Goal: Transaction & Acquisition: Subscribe to service/newsletter

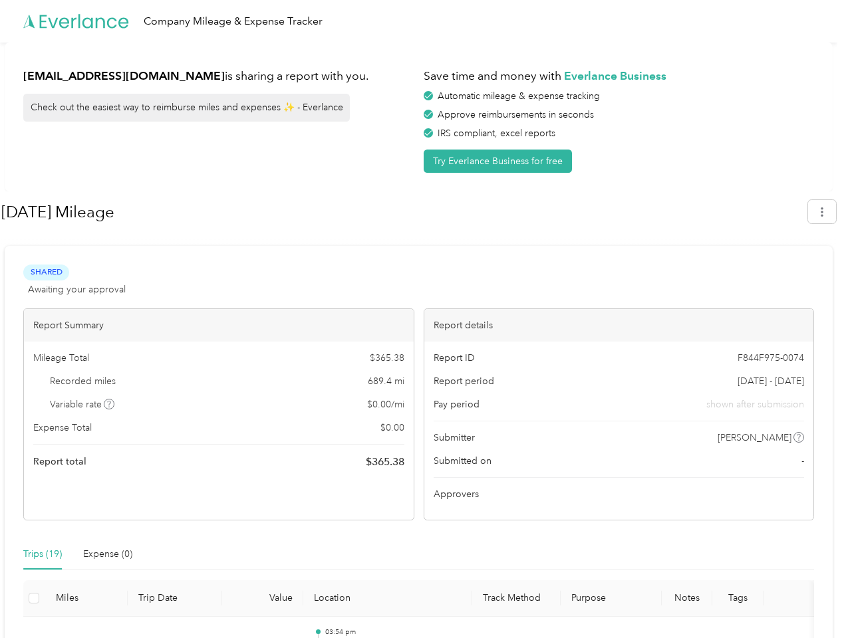
click at [424, 319] on div "Report details" at bounding box center [619, 325] width 390 height 33
click at [422, 21] on div "Company Mileage & Expense Tracker" at bounding box center [418, 21] width 837 height 43
click at [500, 161] on button "Try Everlance Business for free" at bounding box center [498, 161] width 148 height 23
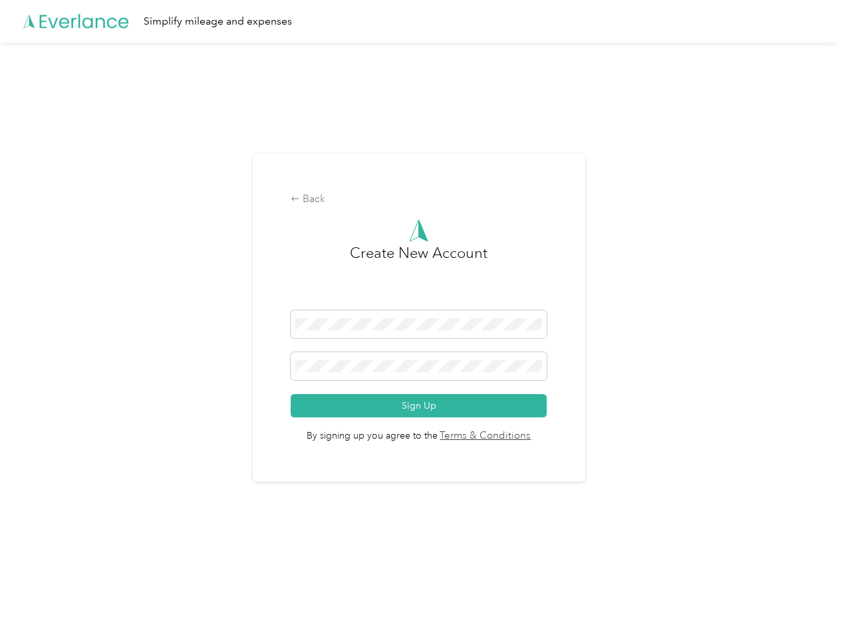
click at [828, 211] on div "Back Create New Account Sign Up By signing up you agree to the Terms & Conditio…" at bounding box center [418, 324] width 837 height 562
click at [110, 404] on div "Back Create New Account Sign Up By signing up you agree to the Terms & Conditio…" at bounding box center [418, 324] width 837 height 562
click at [524, 438] on link "Terms & Conditions" at bounding box center [485, 436] width 94 height 15
click at [43, 555] on div "Back Create New Account Sign Up By signing up you agree to the Terms & Conditio…" at bounding box center [418, 324] width 837 height 562
click at [108, 555] on div "Back Create New Account Sign Up By signing up you agree to the Terms & Conditio…" at bounding box center [418, 324] width 837 height 562
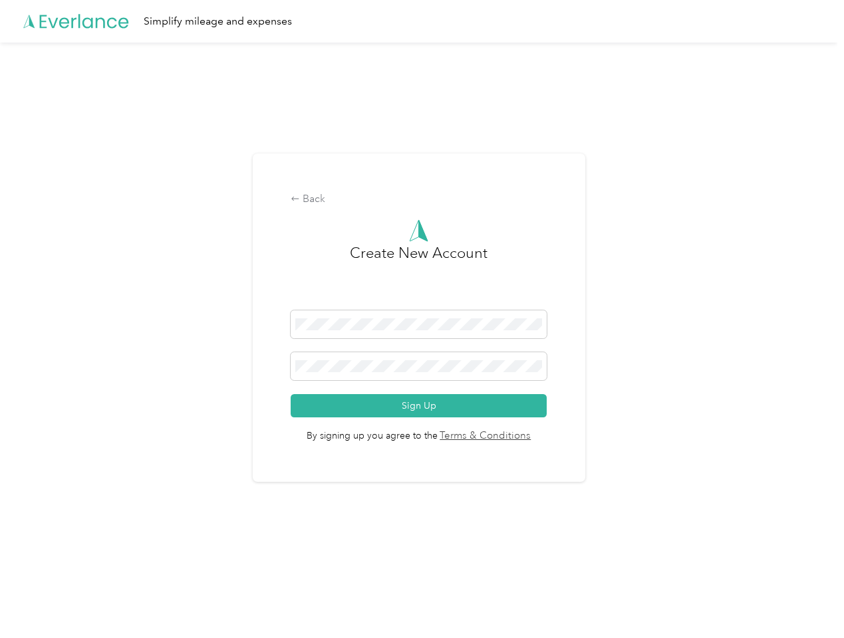
click at [34, 598] on div "Back Create New Account Sign Up By signing up you agree to the Terms & Conditio…" at bounding box center [418, 324] width 837 height 562
